Goal: Transaction & Acquisition: Purchase product/service

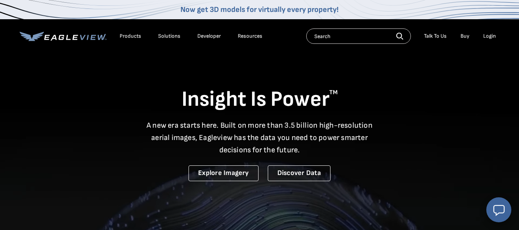
click at [493, 38] on div "Login" at bounding box center [490, 36] width 13 height 7
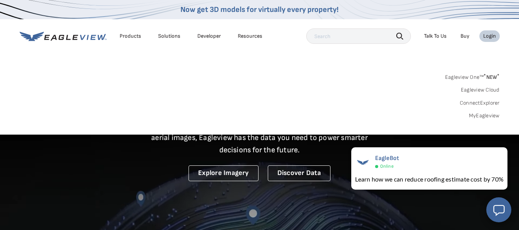
click at [131, 38] on div "Products" at bounding box center [131, 36] width 22 height 7
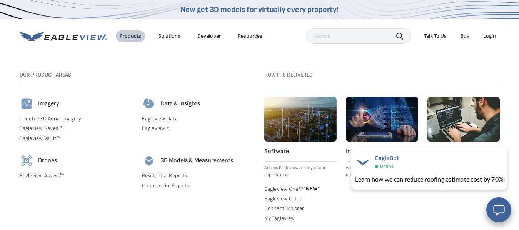
click at [487, 37] on div "Login" at bounding box center [490, 36] width 13 height 7
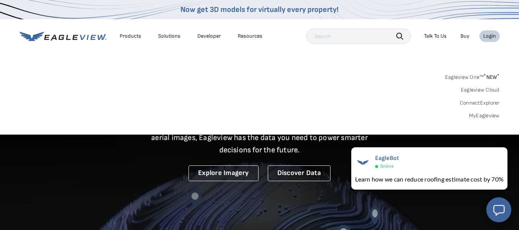
click at [491, 37] on div "Login" at bounding box center [490, 36] width 13 height 7
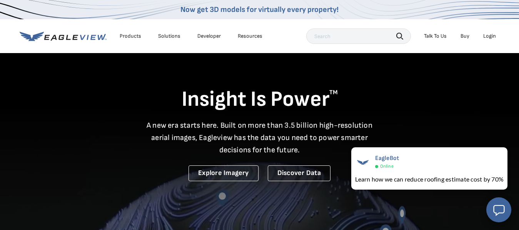
click at [491, 37] on div "Login" at bounding box center [490, 36] width 13 height 7
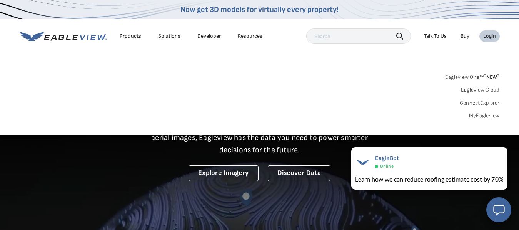
click at [132, 37] on div "Products" at bounding box center [131, 36] width 22 height 7
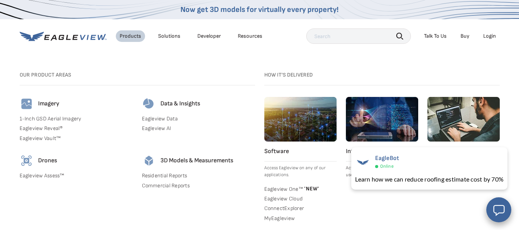
click at [159, 118] on link "Eagleview Data" at bounding box center [198, 119] width 113 height 7
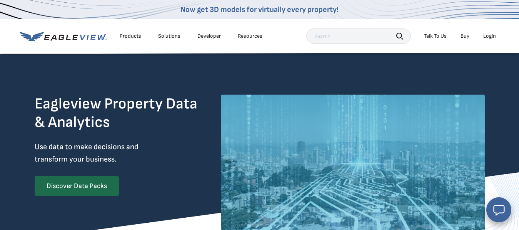
click at [486, 38] on div "Login" at bounding box center [490, 36] width 13 height 7
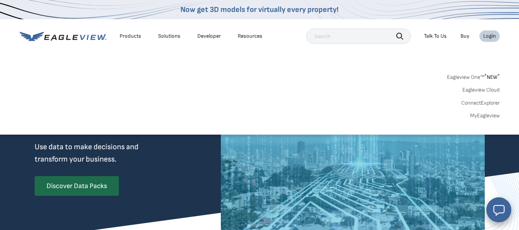
click at [490, 114] on link "MyEagleview" at bounding box center [486, 115] width 30 height 7
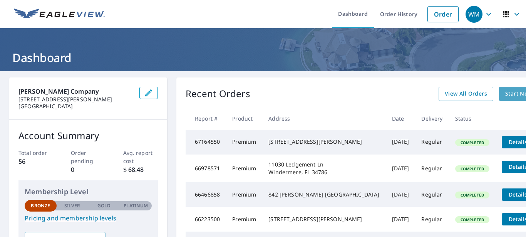
click at [505, 95] on span "Start New Order" at bounding box center [527, 94] width 45 height 10
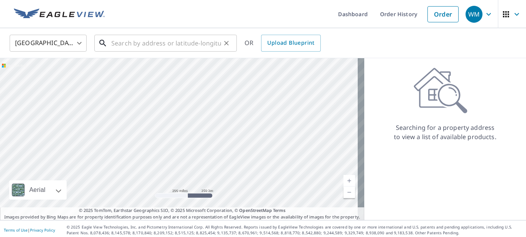
click at [128, 46] on input "text" at bounding box center [166, 43] width 110 height 22
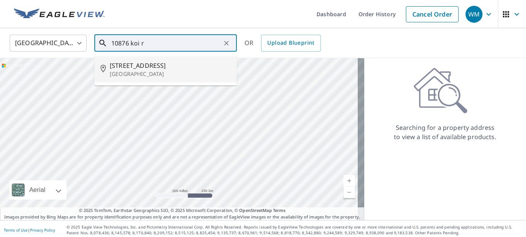
click at [131, 65] on span "[STREET_ADDRESS]" at bounding box center [170, 65] width 121 height 9
type input "[STREET_ADDRESS]"
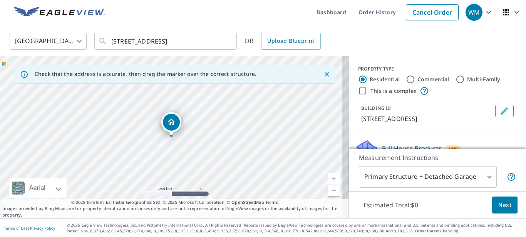
scroll to position [3, 0]
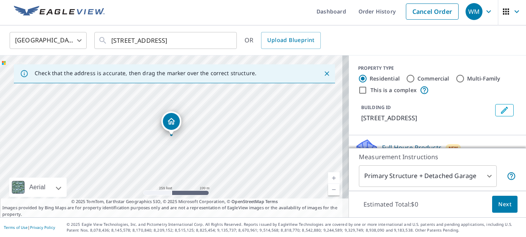
click at [435, 175] on body "WM WM Dashboard Order History Cancel Order WM [GEOGRAPHIC_DATA] US ​ [STREET_AD…" at bounding box center [263, 118] width 526 height 237
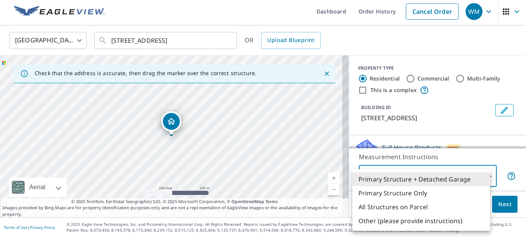
click at [419, 177] on li "Primary Structure + Detached Garage" at bounding box center [421, 179] width 138 height 14
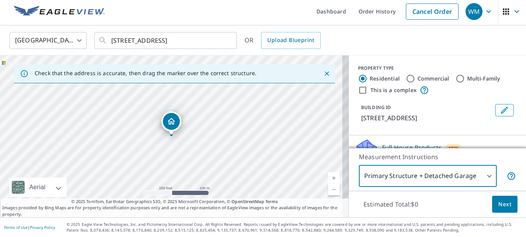
click at [499, 206] on span "Next" at bounding box center [504, 204] width 13 height 10
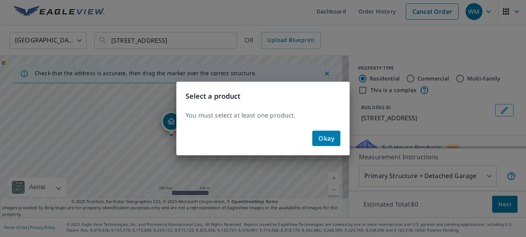
click at [482, 174] on div "Select a product You must select at least one product. Okay" at bounding box center [263, 118] width 526 height 237
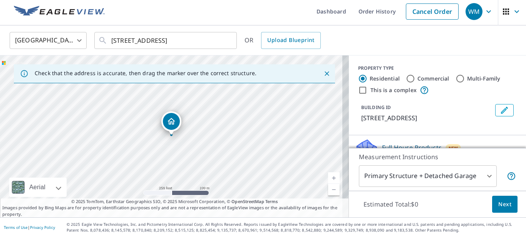
click at [482, 175] on body "WM WM Dashboard Order History Cancel Order WM [GEOGRAPHIC_DATA] US ​ [STREET_AD…" at bounding box center [263, 118] width 526 height 237
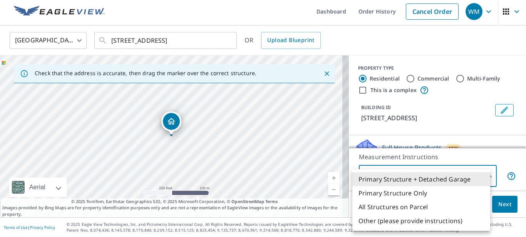
click at [379, 169] on div at bounding box center [263, 118] width 526 height 237
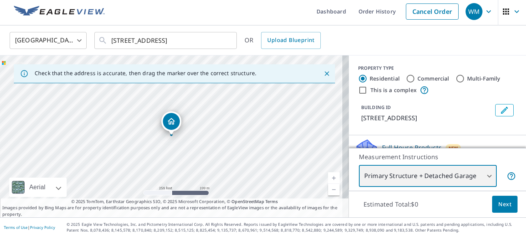
scroll to position [68, 0]
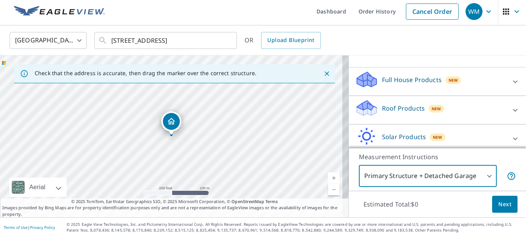
click at [399, 111] on p "Roof Products" at bounding box center [403, 108] width 43 height 9
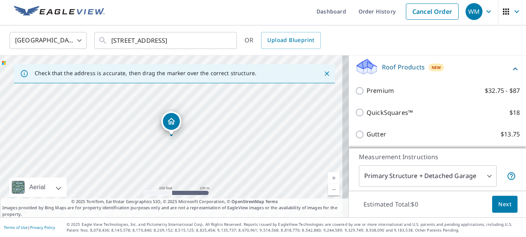
scroll to position [102, 0]
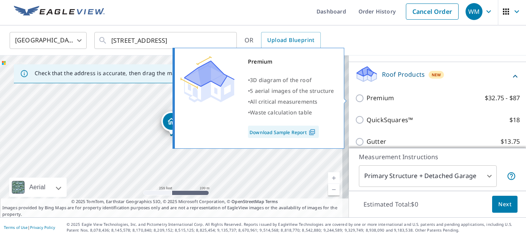
click at [355, 99] on input "Premium $32.75 - $87" at bounding box center [361, 98] width 12 height 9
checkbox input "true"
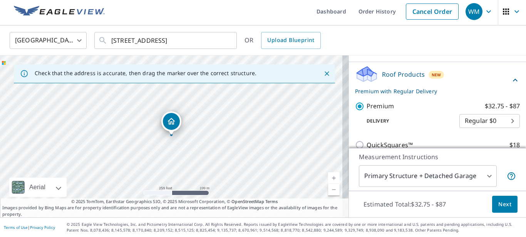
click at [498, 206] on span "Next" at bounding box center [504, 204] width 13 height 10
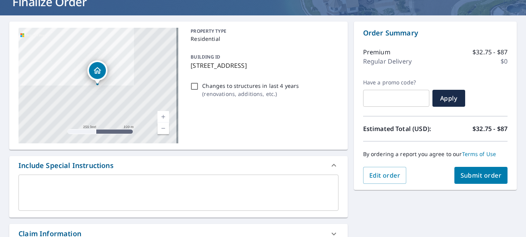
scroll to position [70, 0]
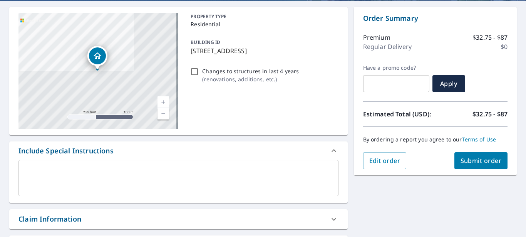
click at [478, 161] on span "Submit order" at bounding box center [481, 160] width 41 height 8
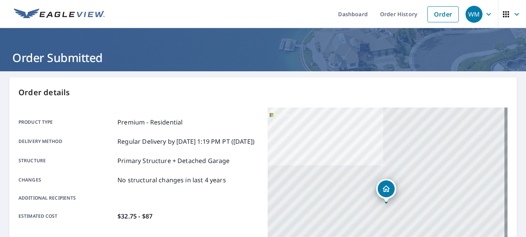
scroll to position [216, 0]
